Goal: Task Accomplishment & Management: Complete application form

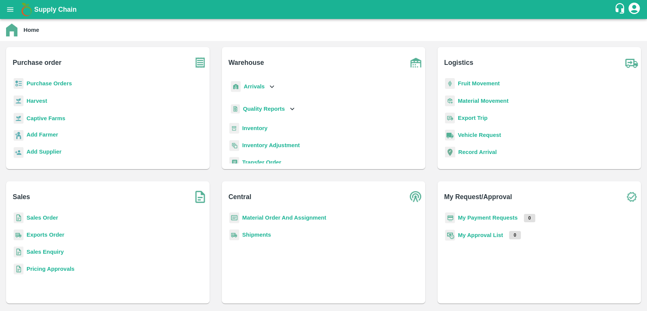
click at [47, 218] on b "Sales Order" at bounding box center [42, 218] width 31 height 6
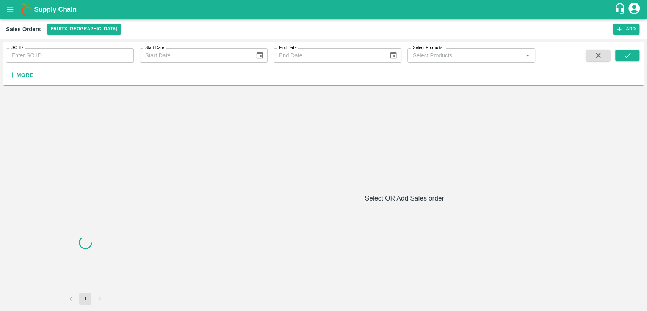
click at [57, 56] on input "SO ID" at bounding box center [70, 55] width 128 height 14
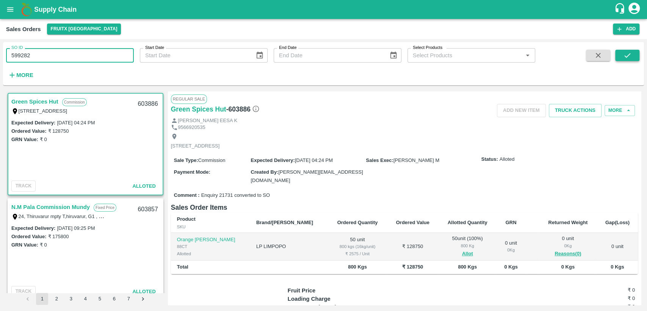
type input "599282"
click at [626, 51] on icon "submit" at bounding box center [627, 55] width 8 height 8
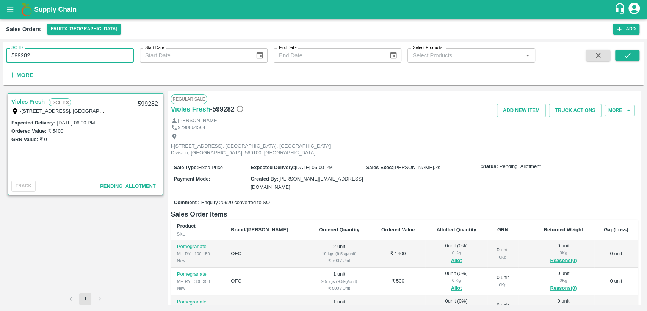
drag, startPoint x: 7, startPoint y: 57, endPoint x: 0, endPoint y: 61, distance: 8.1
click at [0, 61] on div "SO ID 599282 SO ID Start Date Start Date End Date End Date Select Products Sele…" at bounding box center [323, 175] width 647 height 272
paste input "text"
click at [626, 58] on icon "submit" at bounding box center [627, 55] width 8 height 8
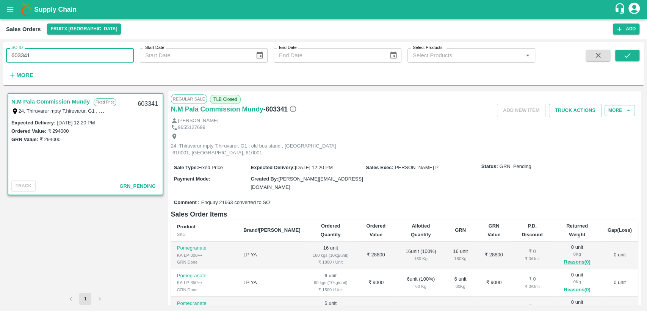
drag, startPoint x: 18, startPoint y: 58, endPoint x: 0, endPoint y: 61, distance: 18.0
click at [0, 61] on div "SO ID 603341 SO ID Start Date Start Date End Date End Date Select Products Sele…" at bounding box center [323, 175] width 647 height 272
paste input "text"
click at [630, 55] on icon "submit" at bounding box center [627, 55] width 8 height 8
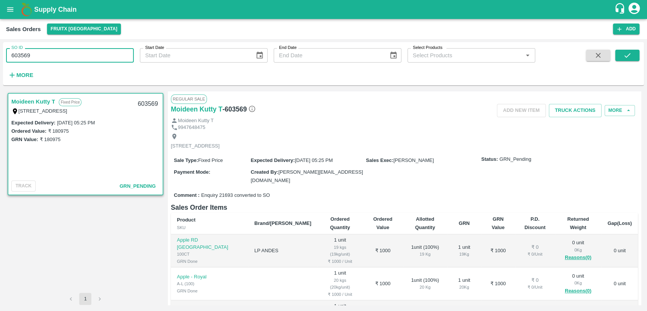
click at [0, 60] on div "SO ID 603569 SO ID Start Date Start Date End Date End Date Select Products Sele…" at bounding box center [323, 175] width 647 height 272
paste input "text"
type input "603583"
click at [629, 63] on span at bounding box center [627, 65] width 24 height 31
click at [625, 51] on icon "submit" at bounding box center [627, 55] width 8 height 8
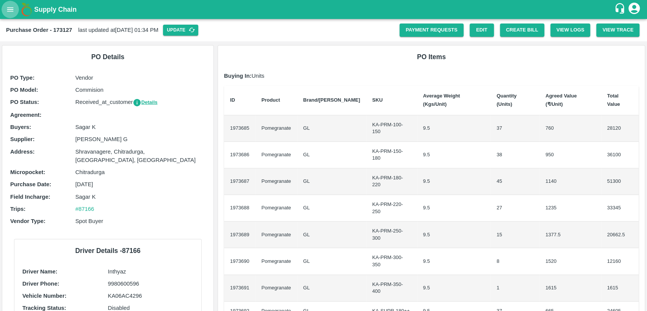
click at [9, 8] on icon "open drawer" at bounding box center [10, 9] width 8 height 8
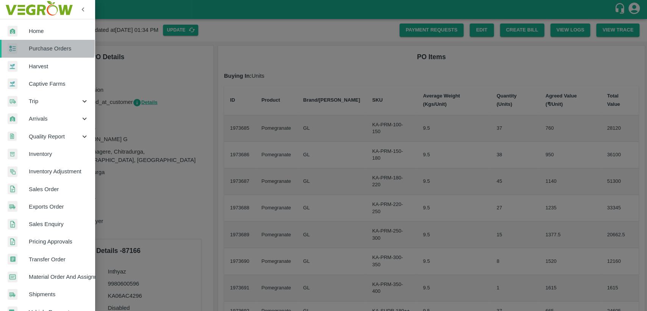
click at [47, 47] on span "Purchase Orders" at bounding box center [59, 48] width 60 height 8
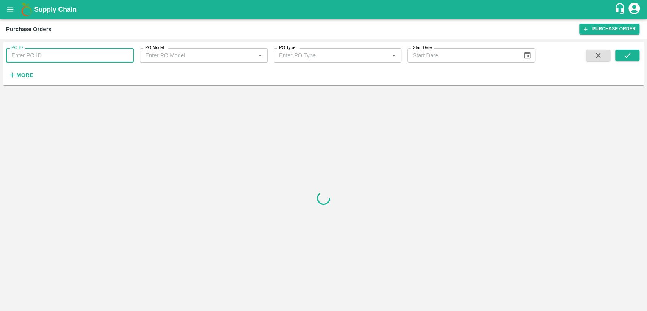
click at [55, 57] on input "PO ID" at bounding box center [70, 55] width 128 height 14
paste input "PO-158149"
click at [624, 55] on icon "submit" at bounding box center [627, 55] width 8 height 8
click at [21, 55] on input "PO-158149" at bounding box center [70, 55] width 128 height 14
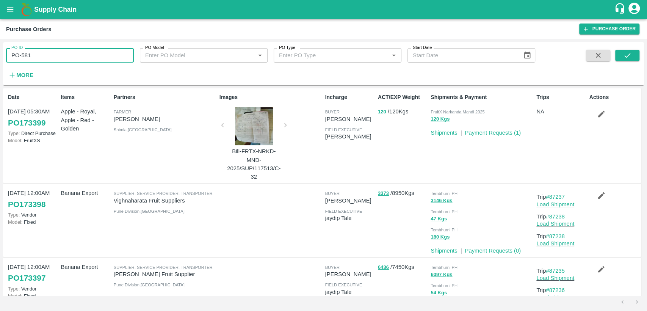
click at [49, 55] on input "PO-581" at bounding box center [70, 55] width 128 height 14
type input "P"
paste input "text"
click at [21, 55] on input "PO-158149" at bounding box center [70, 55] width 128 height 14
type input "P"
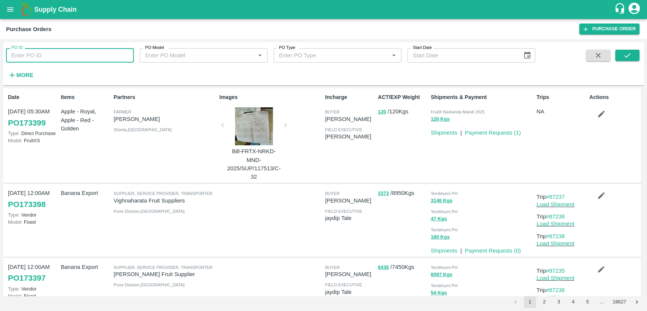
paste input "text"
click at [23, 53] on input "PO-158149" at bounding box center [70, 55] width 128 height 14
type input "P"
paste input "text"
type input "P"
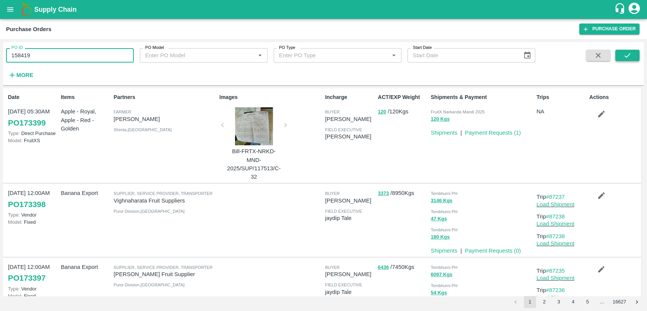
type input "158419"
click at [637, 53] on button "submit" at bounding box center [627, 55] width 24 height 11
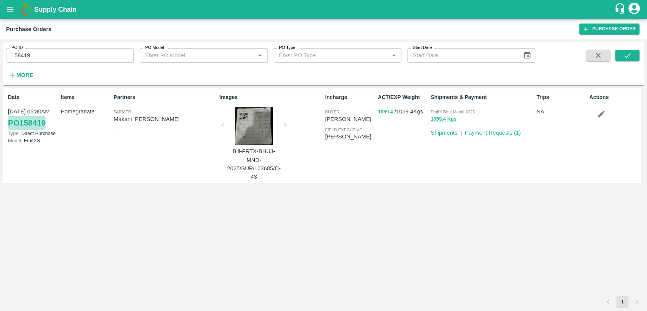
click at [40, 122] on link "PO 158419" at bounding box center [27, 123] width 38 height 14
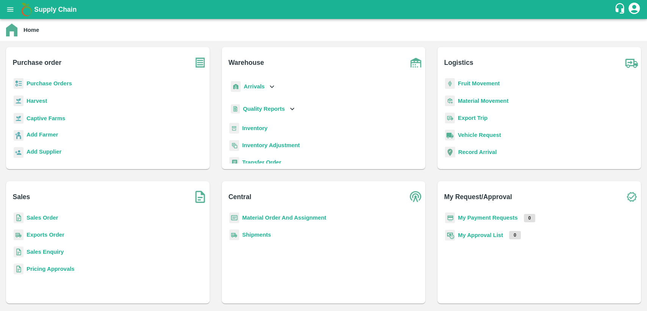
click at [257, 215] on b "Material Order And Assignment" at bounding box center [284, 218] width 84 height 6
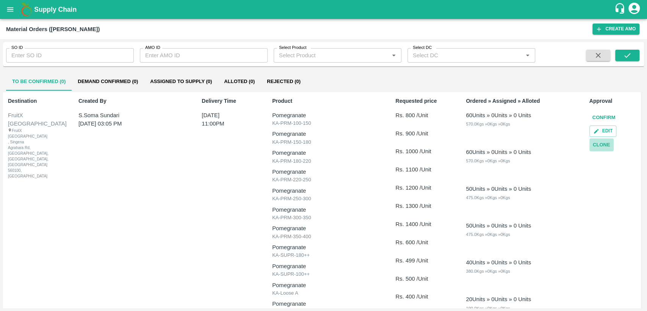
click at [599, 146] on button "Clone" at bounding box center [602, 144] width 24 height 13
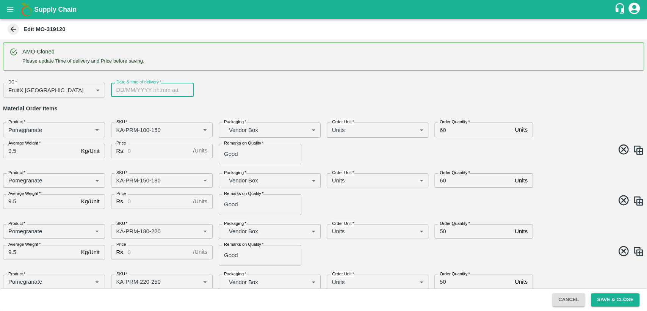
type input "DD/MM/YYYY hh:mm aa"
drag, startPoint x: 377, startPoint y: 182, endPoint x: 131, endPoint y: 87, distance: 263.7
click at [131, 87] on input "DD/MM/YYYY hh:mm aa" at bounding box center [149, 90] width 77 height 14
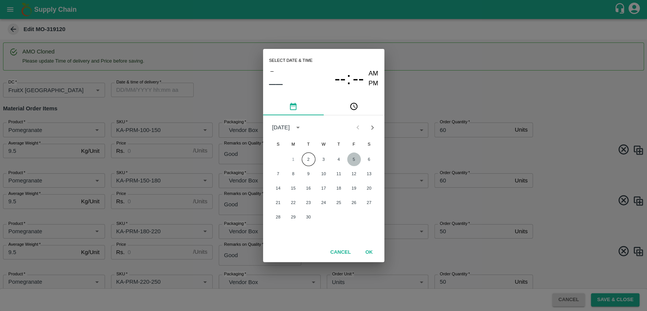
click at [353, 161] on button "5" at bounding box center [354, 159] width 14 height 14
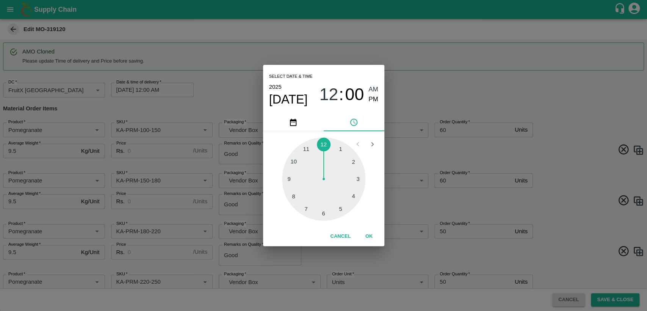
click at [305, 148] on div at bounding box center [323, 178] width 83 height 83
click at [376, 98] on span "PM" at bounding box center [374, 99] width 10 height 10
type input "05/09/2025 11:00 PM"
click at [368, 234] on button "OK" at bounding box center [369, 236] width 24 height 13
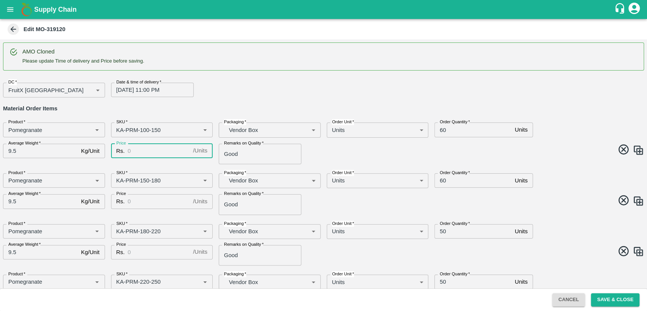
click at [167, 150] on input "Price" at bounding box center [159, 151] width 62 height 14
type input "600"
click at [443, 129] on input "60" at bounding box center [473, 129] width 77 height 14
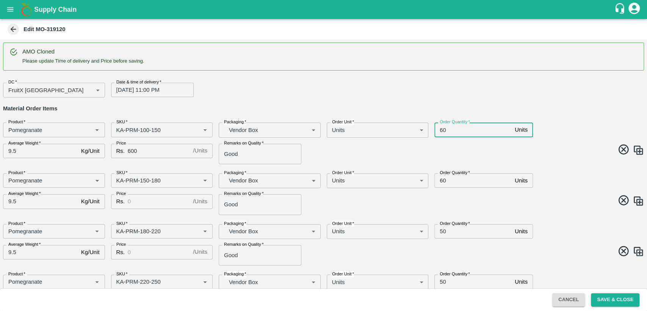
click at [443, 129] on input "60" at bounding box center [473, 129] width 77 height 14
type input "20"
click at [442, 179] on input "60" at bounding box center [473, 180] width 77 height 14
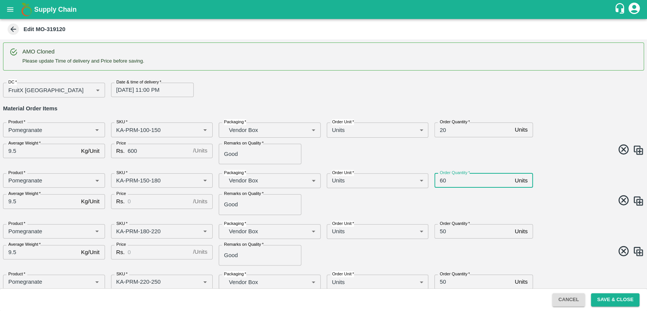
click at [442, 179] on input "60" at bounding box center [473, 180] width 77 height 14
type input "20"
click at [169, 198] on input "Price" at bounding box center [159, 201] width 62 height 14
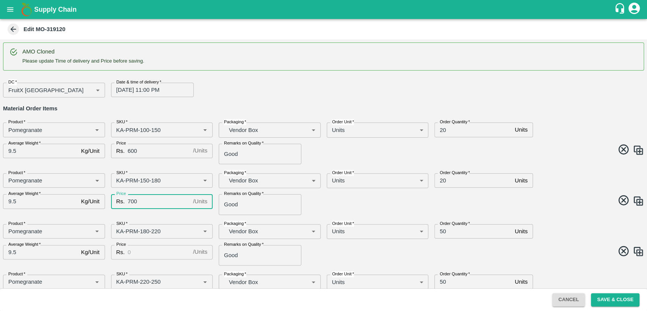
type input "700"
click at [162, 246] on input "Price" at bounding box center [159, 252] width 62 height 14
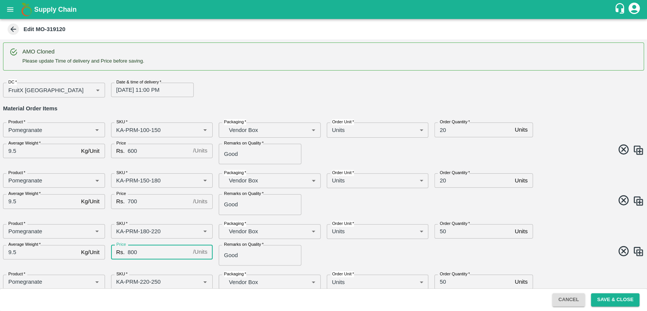
type input "800"
click at [442, 231] on input "50" at bounding box center [473, 231] width 77 height 14
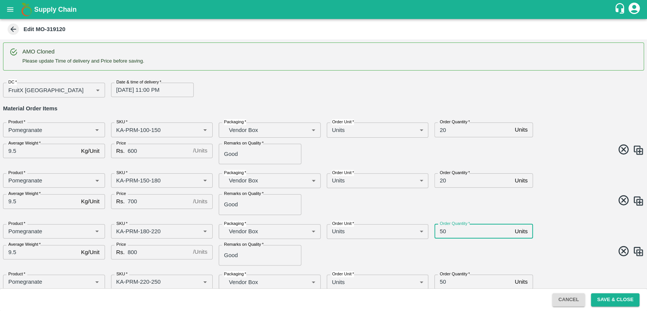
click at [442, 231] on input "50" at bounding box center [473, 231] width 77 height 14
type input "20"
click at [544, 193] on div "Product   * Product   * SKU   * SKU   * Packaging   * Vendor Box BOM/276 Packag…" at bounding box center [320, 191] width 647 height 48
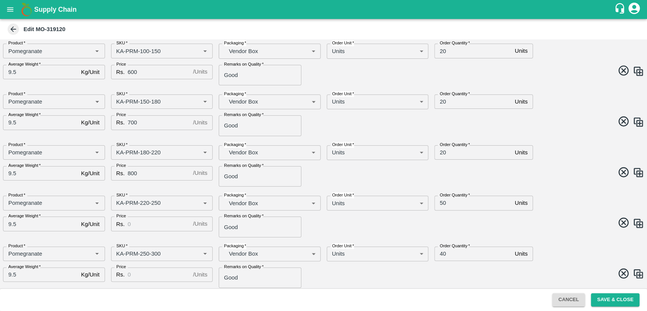
scroll to position [82, 0]
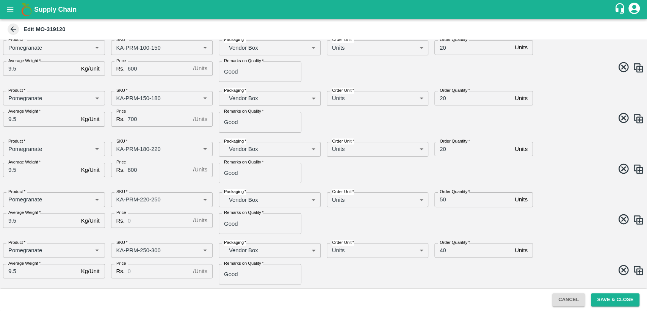
click at [442, 199] on input "50" at bounding box center [473, 199] width 77 height 14
type input "20"
click at [442, 248] on input "40" at bounding box center [473, 250] width 77 height 14
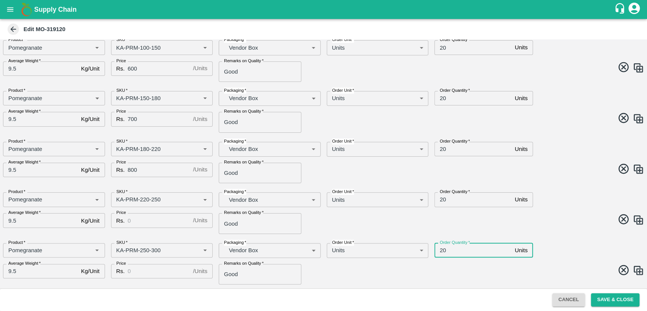
type input "20"
click at [171, 215] on input "Price" at bounding box center [159, 220] width 62 height 14
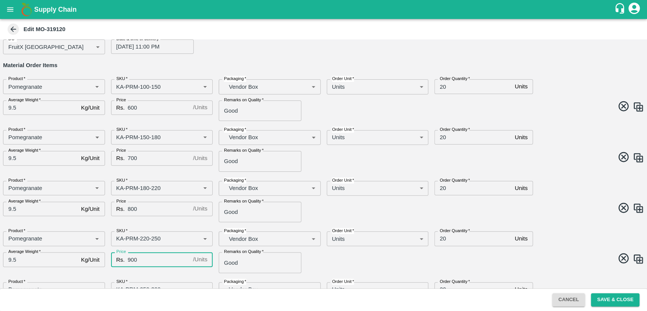
scroll to position [43, 0]
type input "900"
click at [130, 108] on input "600" at bounding box center [159, 108] width 62 height 14
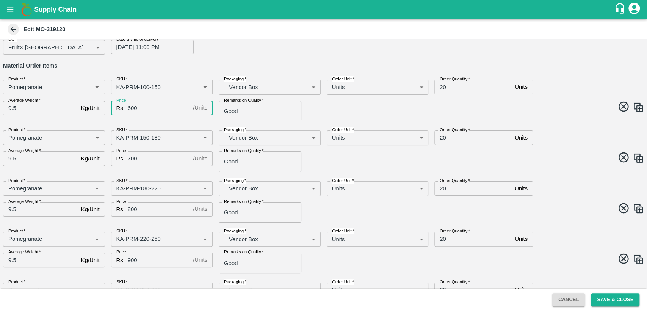
click at [130, 108] on input "600" at bounding box center [159, 108] width 62 height 14
type input "800"
click at [131, 161] on input "700" at bounding box center [159, 158] width 62 height 14
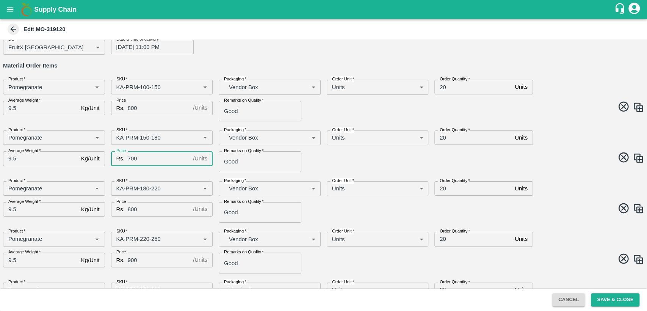
click at [131, 161] on input "700" at bounding box center [159, 158] width 62 height 14
type input "900"
click at [133, 210] on input "800" at bounding box center [159, 209] width 62 height 14
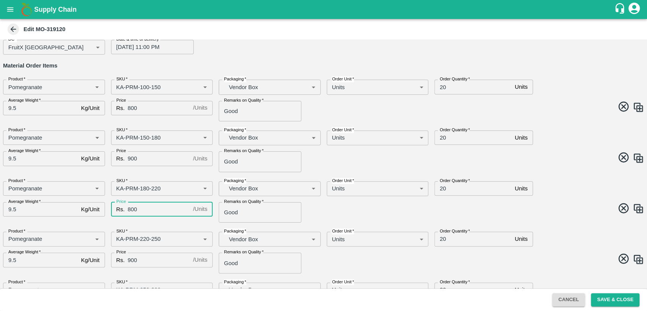
click at [133, 210] on input "800" at bounding box center [159, 209] width 62 height 14
type input "1000"
click at [133, 261] on input "900" at bounding box center [159, 260] width 62 height 14
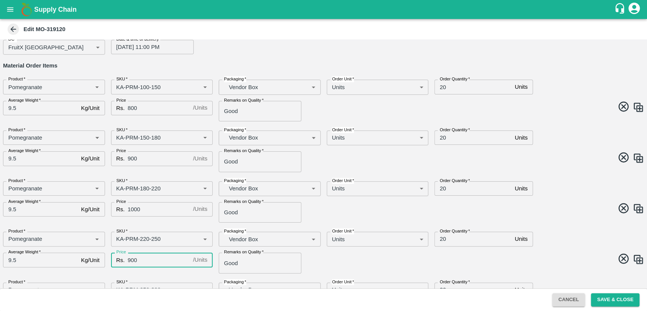
click at [133, 261] on input "900" at bounding box center [159, 260] width 62 height 14
type input "1100"
click at [321, 262] on span at bounding box center [483, 260] width 324 height 15
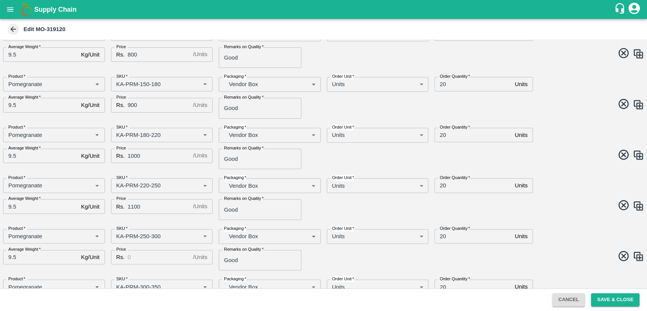
scroll to position [97, 0]
click at [164, 257] on input "Price" at bounding box center [159, 256] width 62 height 14
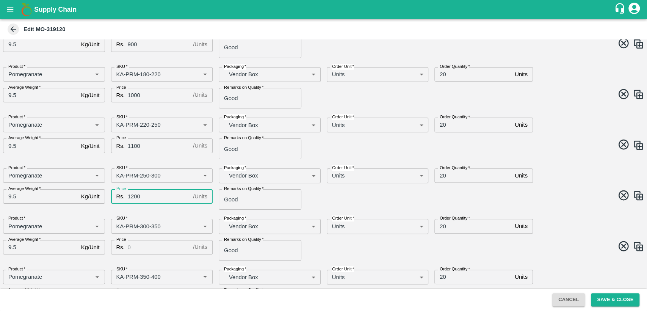
scroll to position [158, 0]
type input "1200"
click at [143, 248] on input "Price" at bounding box center [159, 246] width 62 height 14
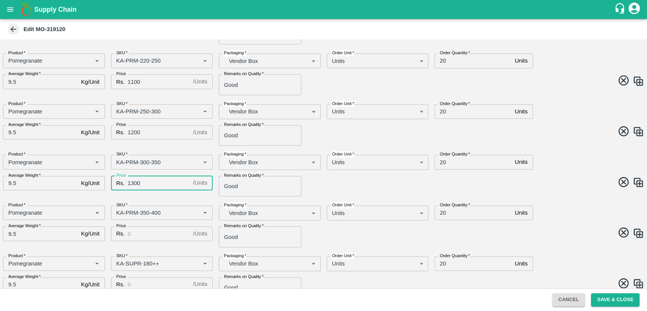
scroll to position [222, 0]
type input "1300"
click at [143, 231] on input "Price" at bounding box center [159, 233] width 62 height 14
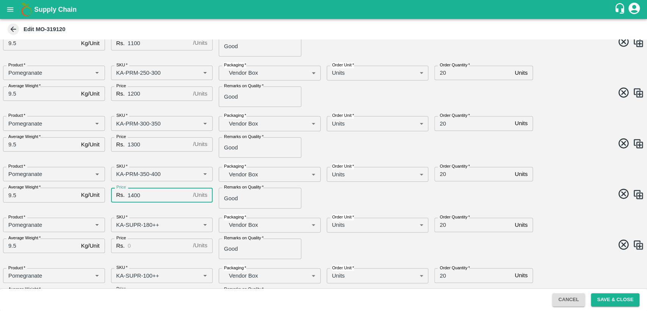
scroll to position [261, 0]
type input "1400"
click at [444, 224] on input "20" at bounding box center [473, 224] width 77 height 14
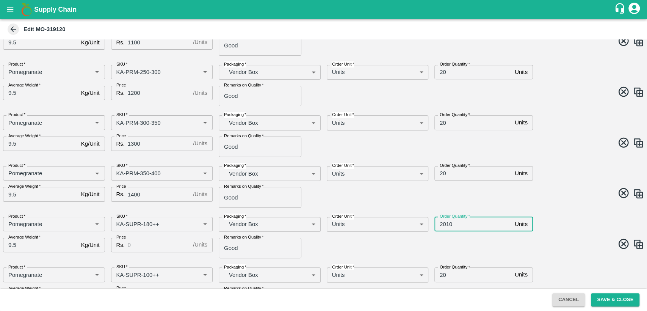
click at [440, 224] on input "2010" at bounding box center [473, 224] width 77 height 14
type input "10"
click at [148, 245] on input "Price" at bounding box center [159, 245] width 62 height 14
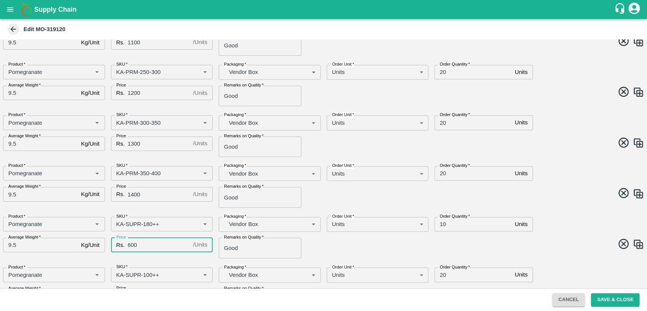
type input "600"
click at [476, 241] on span at bounding box center [483, 245] width 324 height 15
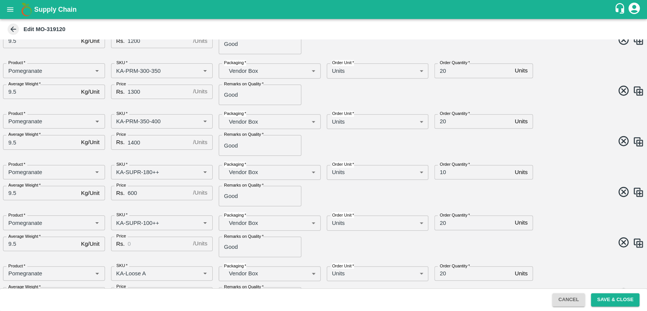
scroll to position [317, 0]
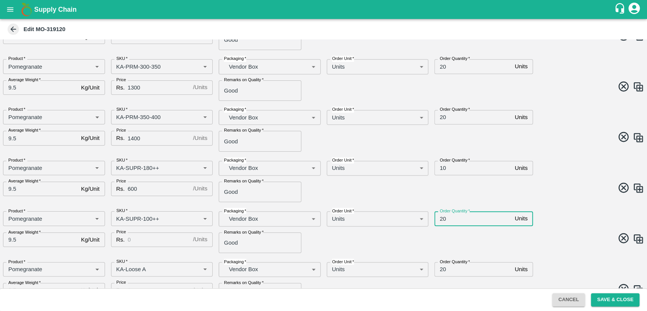
click at [440, 217] on input "20" at bounding box center [473, 218] width 77 height 14
type input "10"
click at [151, 245] on input "Price" at bounding box center [159, 239] width 62 height 14
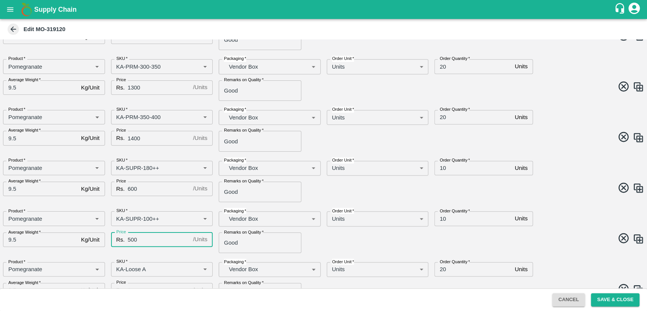
type input "500"
click at [443, 269] on input "20" at bounding box center [473, 269] width 77 height 14
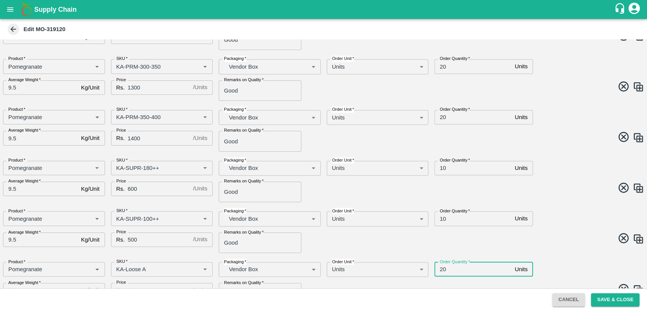
click at [443, 269] on input "20" at bounding box center [473, 269] width 77 height 14
type input "10"
click at [465, 246] on span at bounding box center [483, 239] width 324 height 15
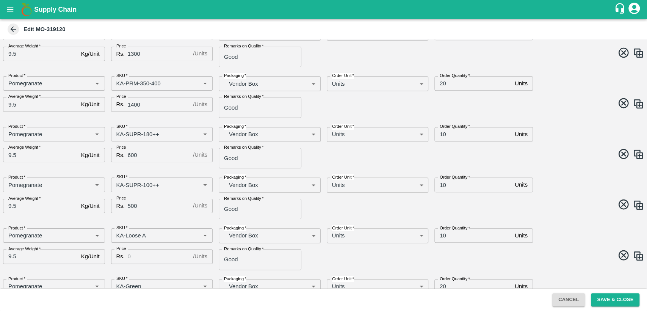
scroll to position [386, 0]
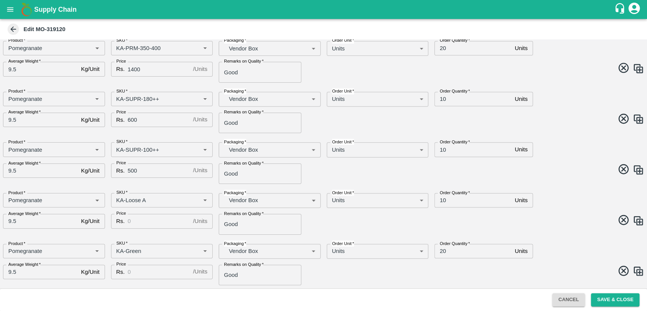
click at [143, 222] on input "Price" at bounding box center [159, 221] width 62 height 14
click at [129, 220] on input "400" at bounding box center [159, 221] width 62 height 14
type input "500"
click at [442, 250] on input "20" at bounding box center [473, 251] width 77 height 14
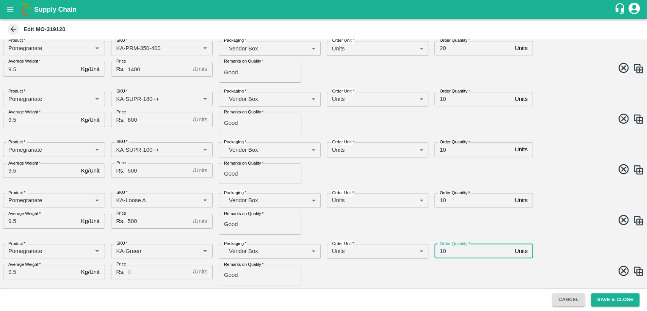
type input "10"
click at [553, 216] on span at bounding box center [483, 221] width 324 height 15
click at [443, 250] on input "20" at bounding box center [473, 250] width 77 height 14
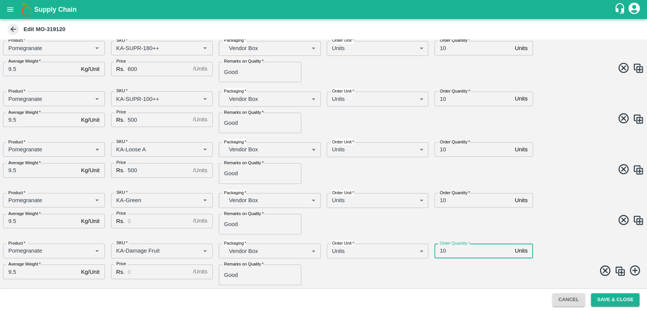
type input "10"
click at [637, 170] on img at bounding box center [638, 169] width 11 height 11
type input "KA-Loose A"
type input "500"
type input "KA-Green"
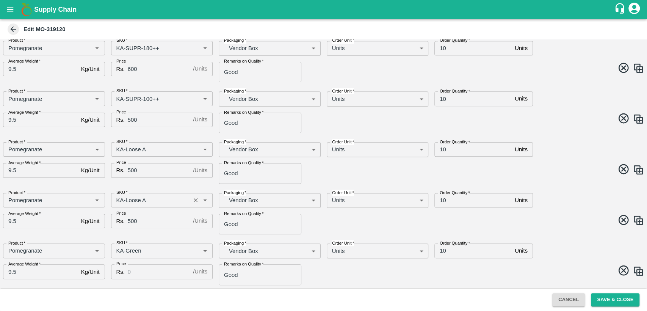
click at [168, 200] on input "SKU   *" at bounding box center [150, 200] width 75 height 10
click at [166, 215] on div "KA-Loose B" at bounding box center [162, 216] width 102 height 13
type input "KA-Loose B"
click at [148, 270] on input "Price" at bounding box center [159, 271] width 62 height 14
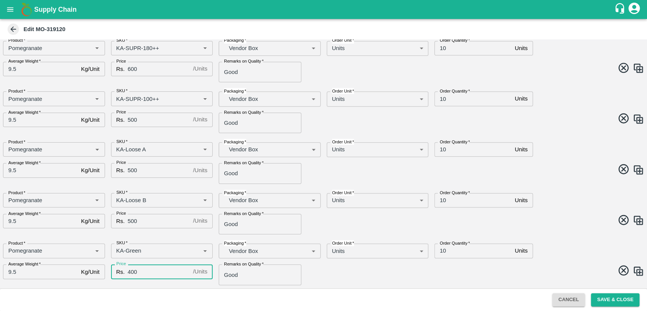
type input "400"
click at [331, 271] on span at bounding box center [483, 271] width 324 height 15
click at [143, 272] on input "Price" at bounding box center [159, 272] width 62 height 14
type input "400"
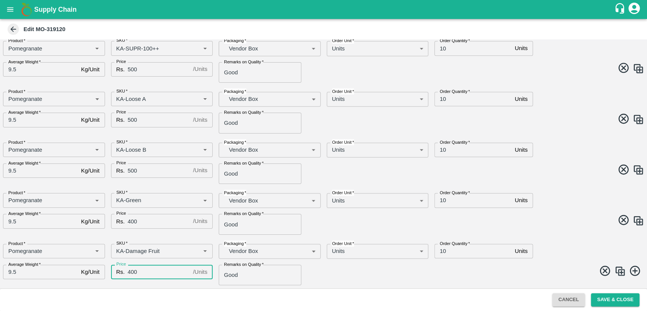
click at [377, 271] on span at bounding box center [483, 272] width 324 height 15
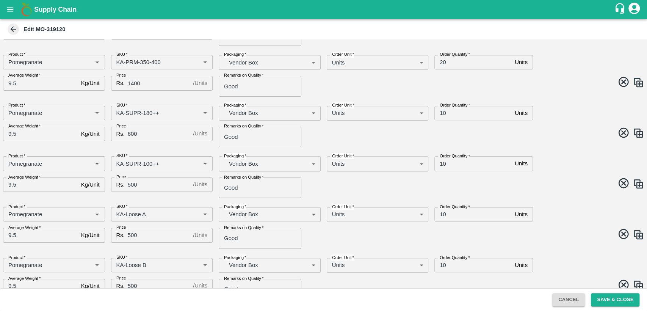
scroll to position [367, 0]
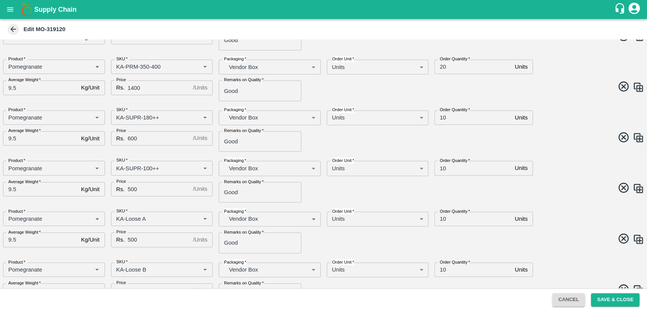
click at [641, 187] on img at bounding box center [638, 188] width 11 height 11
type input "KA-SUPR-100++"
type input "KA-Loose A"
type input "KA-Loose B"
type input "500"
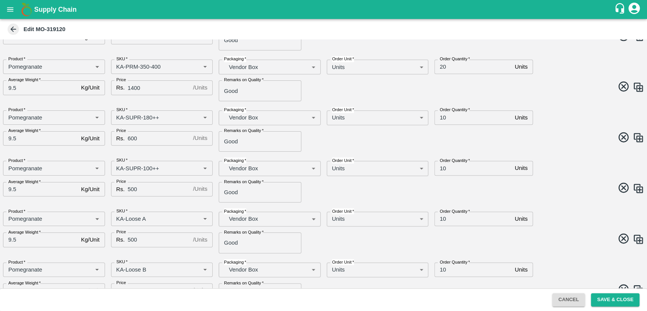
type input "KA-Green"
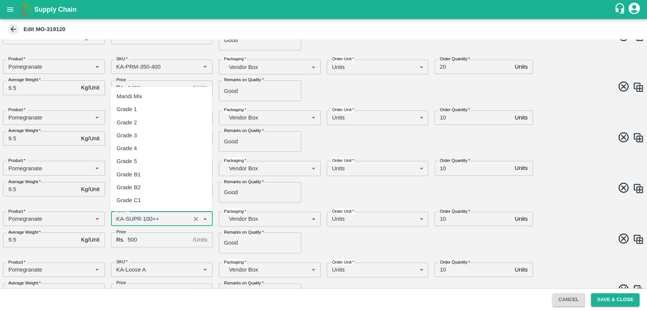
click at [135, 217] on input "SKU   *" at bounding box center [150, 219] width 75 height 10
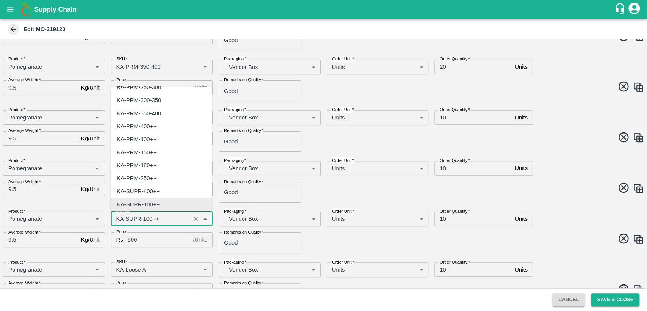
click at [135, 217] on input "SKU   *" at bounding box center [150, 219] width 75 height 10
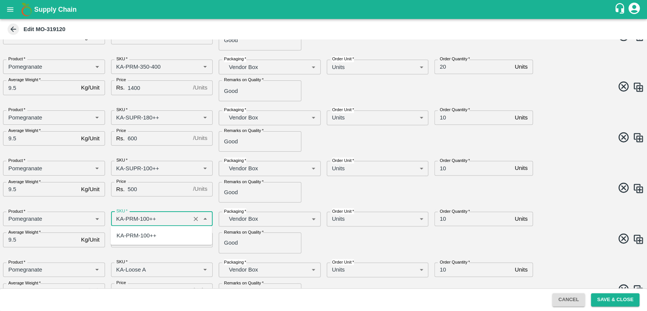
click at [147, 218] on input "SKU   *" at bounding box center [150, 219] width 75 height 10
click at [145, 233] on div "KA-PRM-180++" at bounding box center [137, 235] width 40 height 8
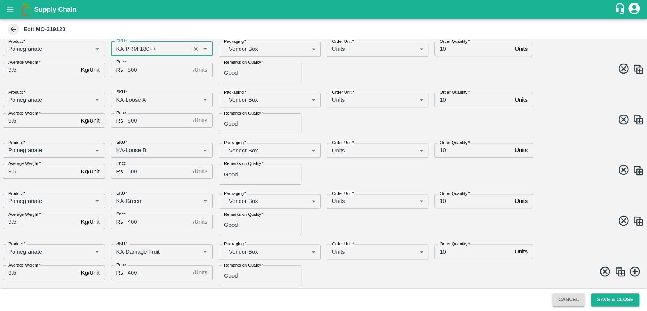
scroll to position [537, 0]
type input "KA-PRM-180++"
click at [443, 199] on input "10" at bounding box center [473, 200] width 77 height 14
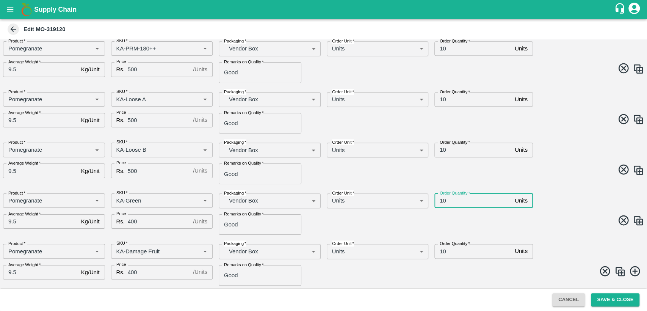
click at [443, 199] on input "10" at bounding box center [473, 200] width 77 height 14
type input "5"
click at [443, 253] on input "10" at bounding box center [473, 251] width 77 height 14
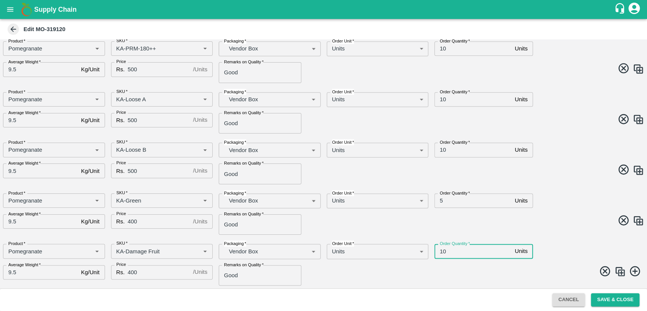
click at [443, 253] on input "10" at bounding box center [473, 251] width 77 height 14
type input "5"
click at [530, 225] on span at bounding box center [483, 221] width 324 height 15
click at [615, 301] on button "Save & Close" at bounding box center [615, 299] width 49 height 13
